Goal: Check status: Check status

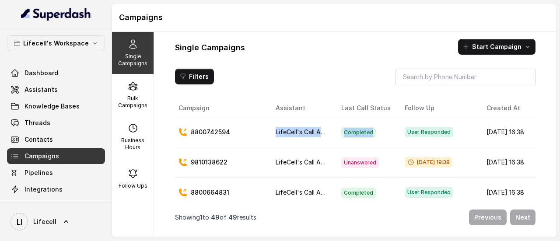
drag, startPoint x: 376, startPoint y: 132, endPoint x: 252, endPoint y: 135, distance: 123.9
click at [252, 135] on tr "8800742594 LifeCell's Call Assistant Completed User Responded Aug 20, 2025, 16:…" at bounding box center [369, 132] width 388 height 30
click at [293, 49] on div "Single Campaigns Start Campaign" at bounding box center [355, 47] width 361 height 16
drag, startPoint x: 447, startPoint y: 160, endPoint x: 292, endPoint y: 126, distance: 158.2
click at [328, 161] on tr "9810138622 LifeCell's Call Assistant Unanswered Aug 20, 2025, 19:38 Aug 20, 202…" at bounding box center [369, 162] width 388 height 30
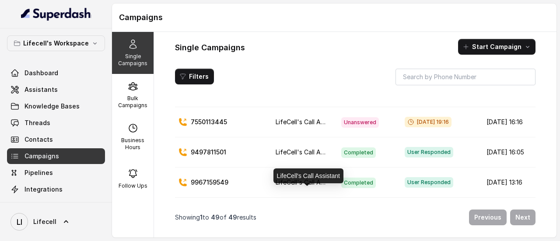
scroll to position [88, 0]
